Goal: Transaction & Acquisition: Purchase product/service

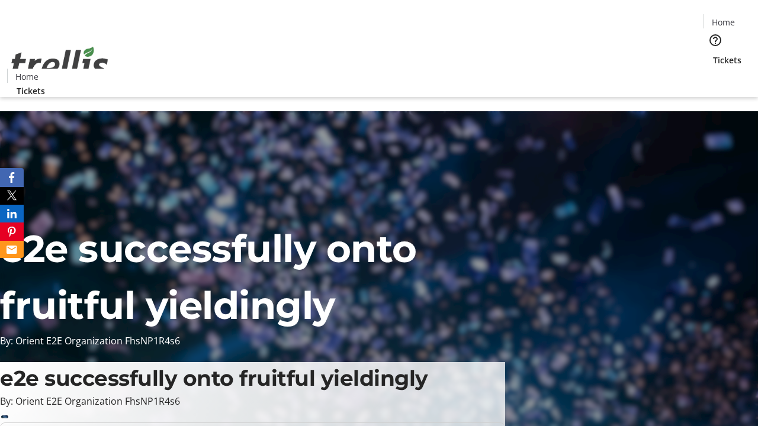
click at [713, 54] on span "Tickets" at bounding box center [727, 60] width 28 height 12
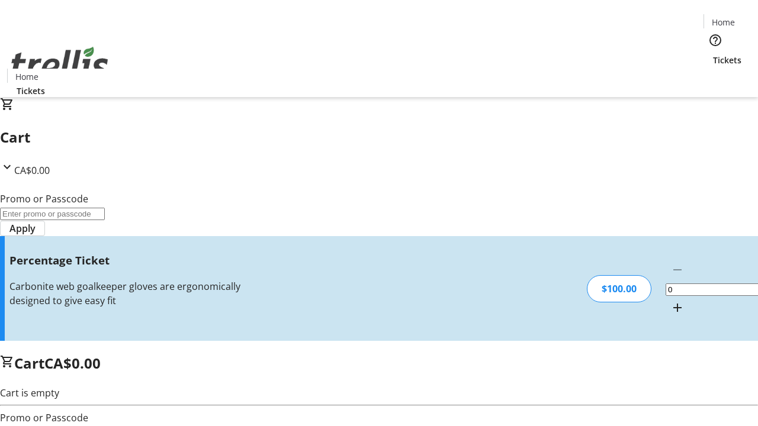
click at [670, 301] on mat-icon "Increment by one" at bounding box center [677, 308] width 14 height 14
type input "1"
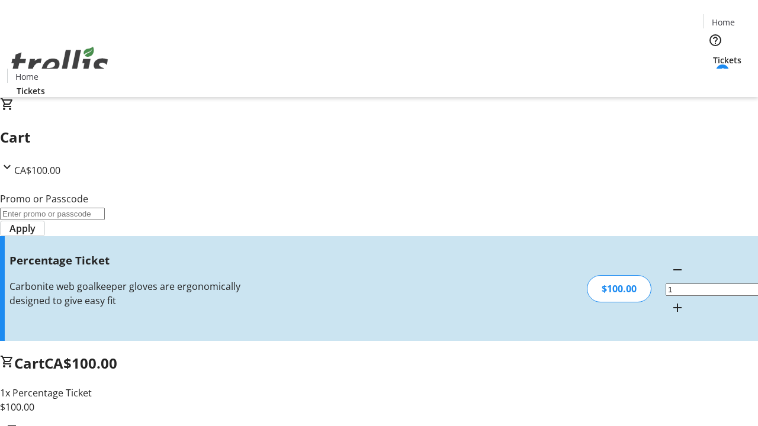
type input "BAR"
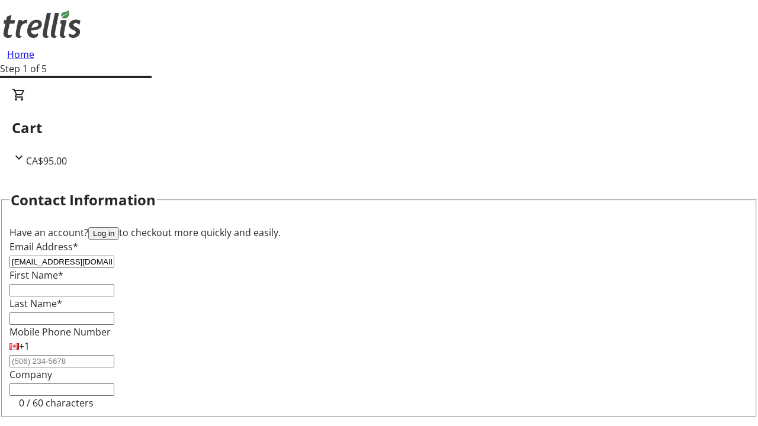
type input "[EMAIL_ADDRESS][DOMAIN_NAME]"
type input "[PERSON_NAME]"
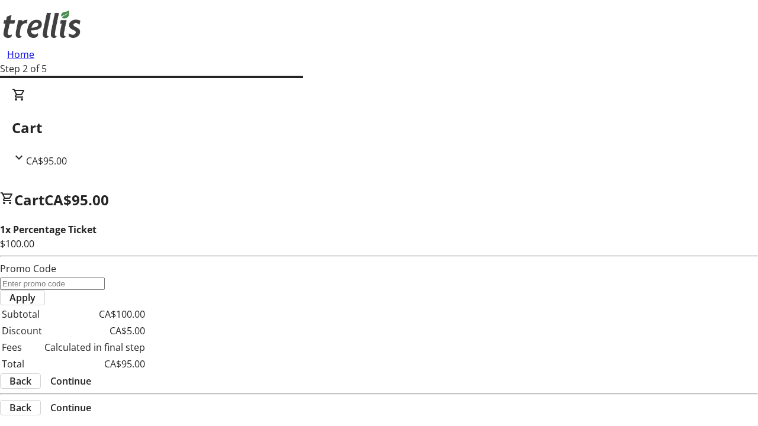
click at [91, 374] on span "Continue" at bounding box center [70, 381] width 41 height 14
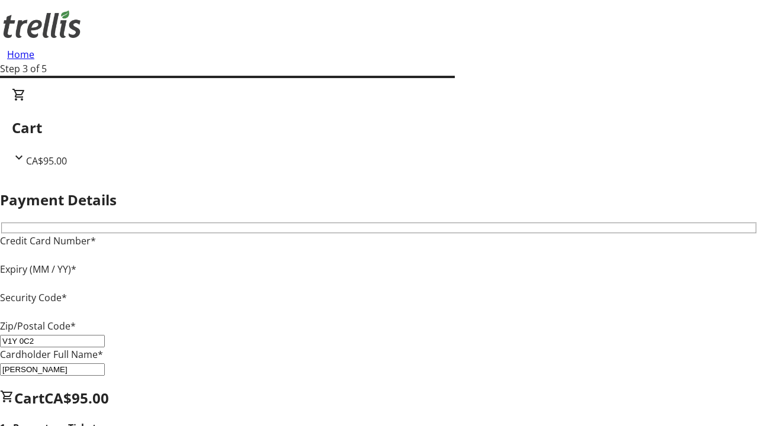
type input "V1Y 0C2"
